Goal: Information Seeking & Learning: Learn about a topic

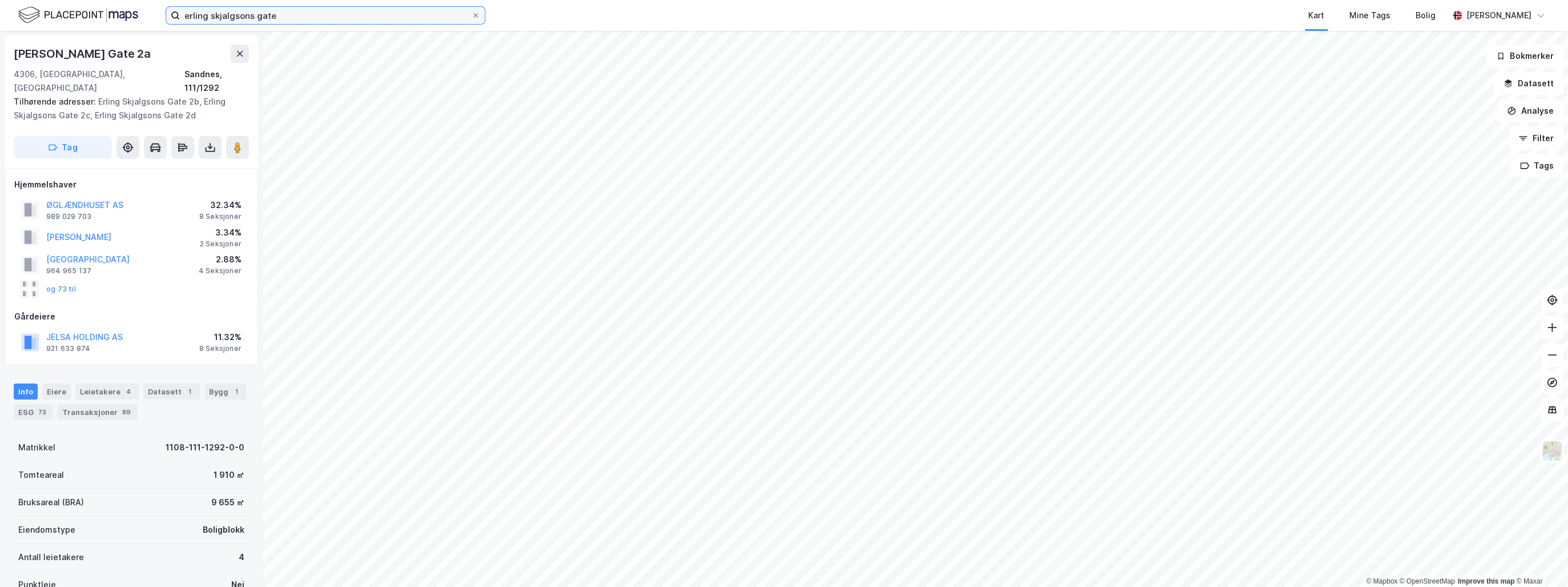
click at [198, 16] on input "erling skjalgsons gate" at bounding box center [325, 15] width 291 height 17
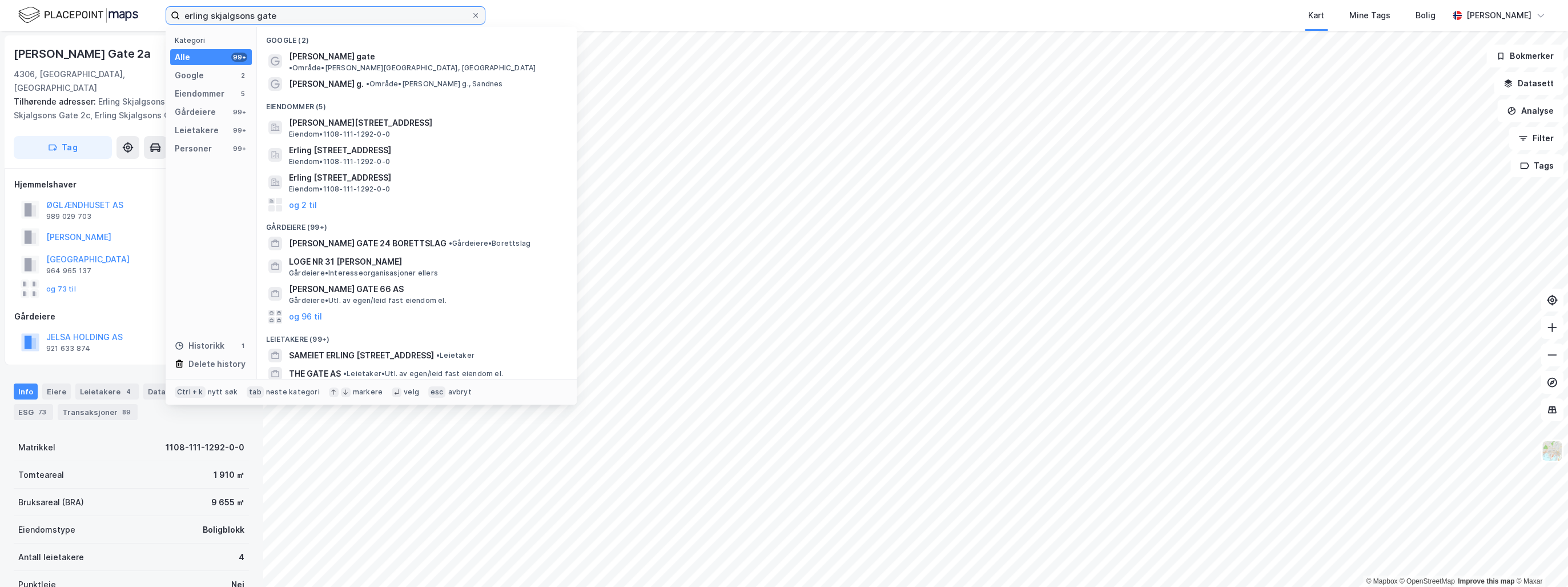
click at [198, 16] on input "erling skjalgsons gate" at bounding box center [325, 15] width 291 height 17
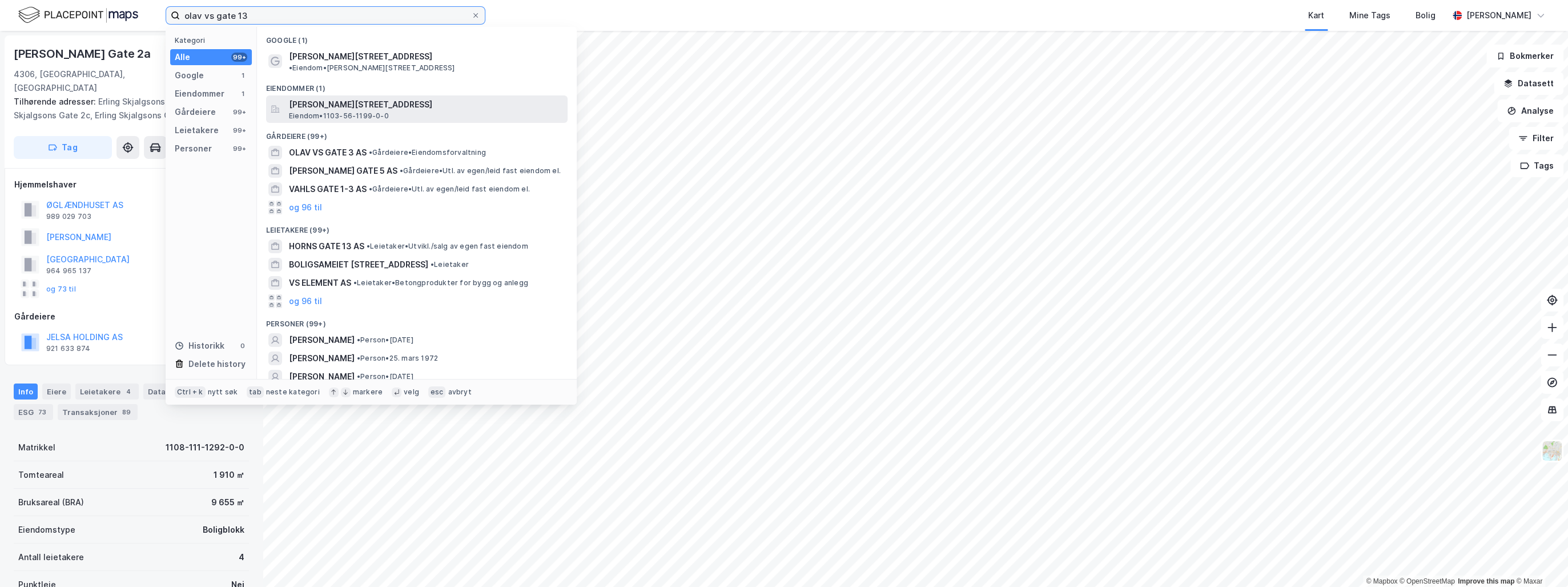
type input "olav vs gate 13"
click at [403, 98] on span "Olav Vs gate 13, 4005, STAVANGER, STAVANGER" at bounding box center [426, 105] width 274 height 14
